Goal: Find specific page/section: Find specific page/section

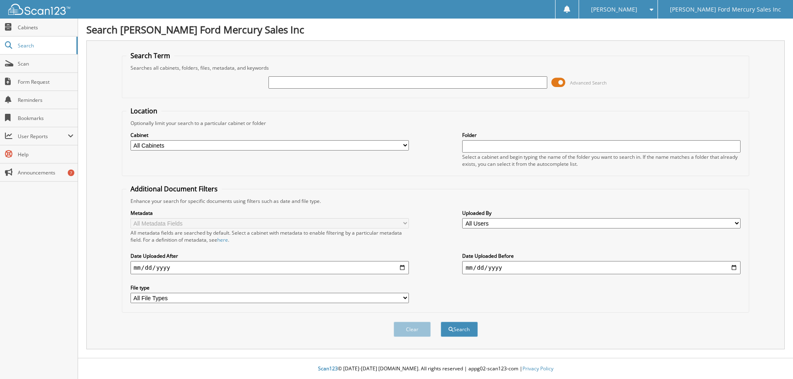
click at [38, 49] on link "Search" at bounding box center [39, 46] width 78 height 18
click at [29, 45] on span "Search" at bounding box center [45, 45] width 55 height 7
click at [33, 70] on link "Scan" at bounding box center [39, 64] width 78 height 18
type input "a21518"
click at [441, 322] on button "Search" at bounding box center [459, 329] width 37 height 15
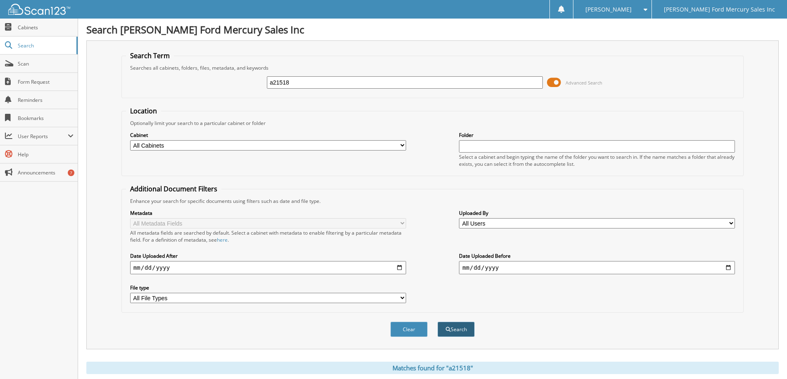
click at [455, 327] on button "Search" at bounding box center [455, 329] width 37 height 15
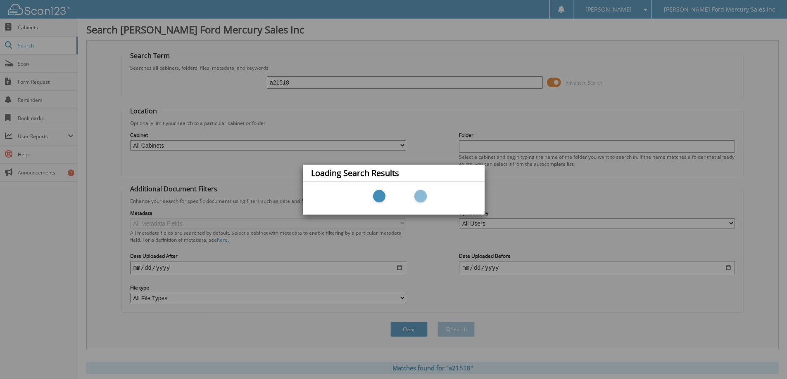
scroll to position [55, 0]
